Goal: Task Accomplishment & Management: Manage account settings

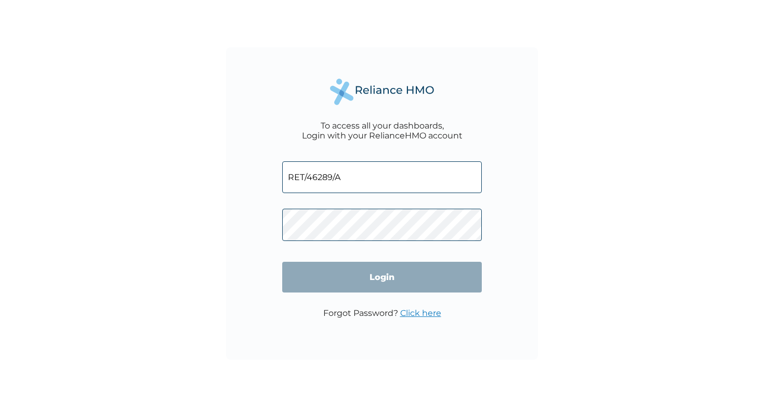
click at [382, 277] on input "Login" at bounding box center [382, 276] width 200 height 31
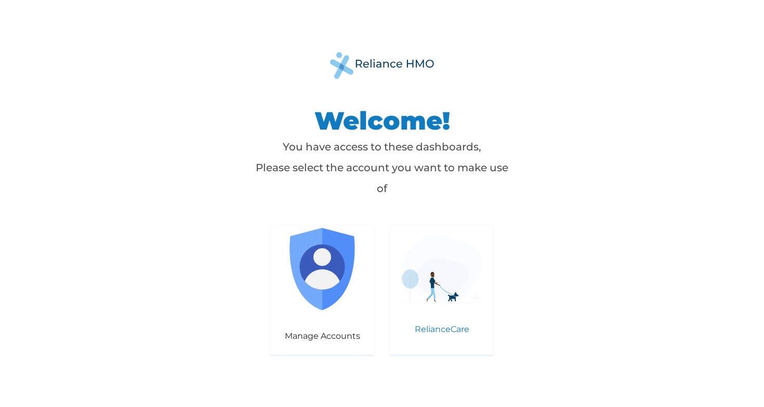
click at [430, 305] on div "RelianceCare" at bounding box center [442, 290] width 104 height 130
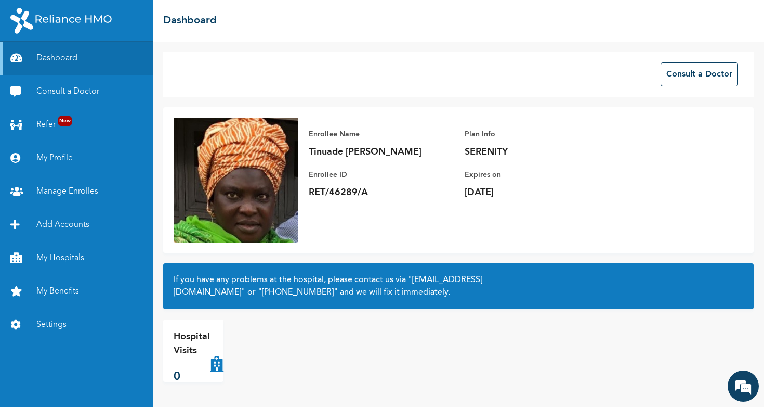
click at [61, 17] on img at bounding box center [60, 21] width 101 height 26
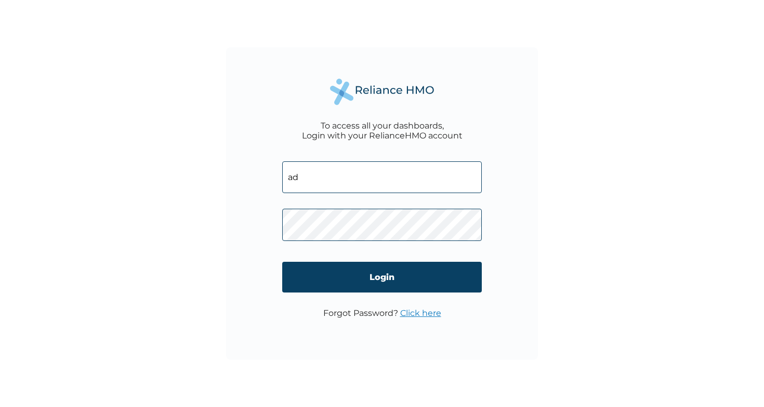
type input "ade"
click at [382, 277] on input "Login" at bounding box center [382, 276] width 200 height 31
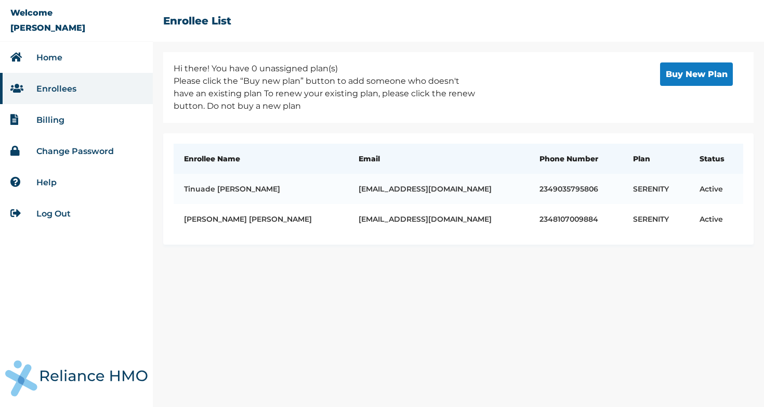
click at [71, 123] on li "Billing" at bounding box center [76, 119] width 153 height 31
click at [56, 119] on link "Billing" at bounding box center [50, 120] width 28 height 10
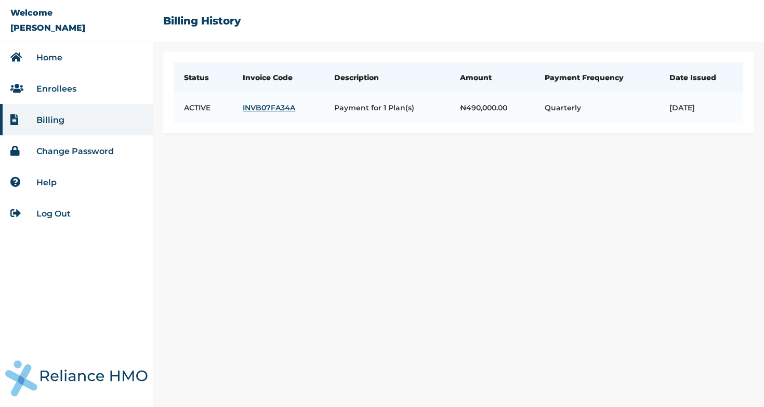
click at [88, 322] on div "Home Enrollees Billing Change Password Help Log Out" at bounding box center [76, 224] width 153 height 365
